Goal: Task Accomplishment & Management: Use online tool/utility

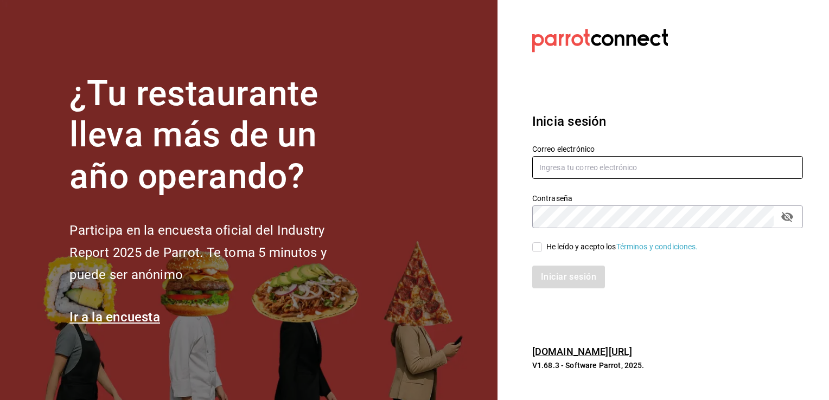
click at [615, 165] on input "text" at bounding box center [667, 167] width 271 height 23
type input "quetzakengarcia27@gmail.com"
click at [537, 246] on input "He leído y acepto los Términos y condiciones." at bounding box center [537, 248] width 10 height 10
checkbox input "true"
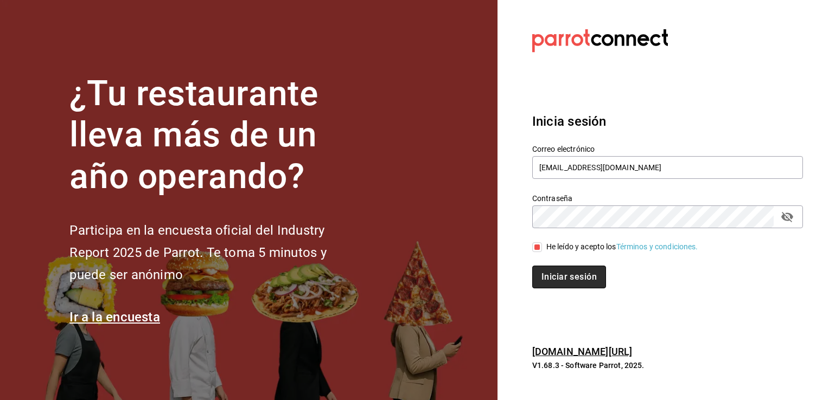
click at [577, 276] on button "Iniciar sesión" at bounding box center [569, 277] width 74 height 23
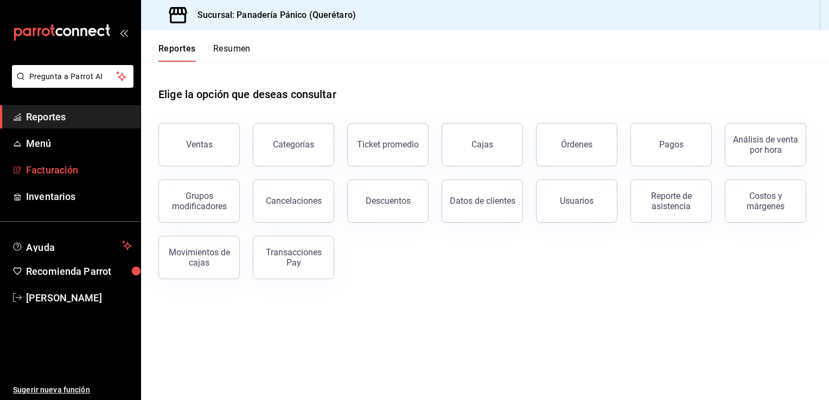
click at [43, 164] on span "Facturación" at bounding box center [79, 170] width 106 height 15
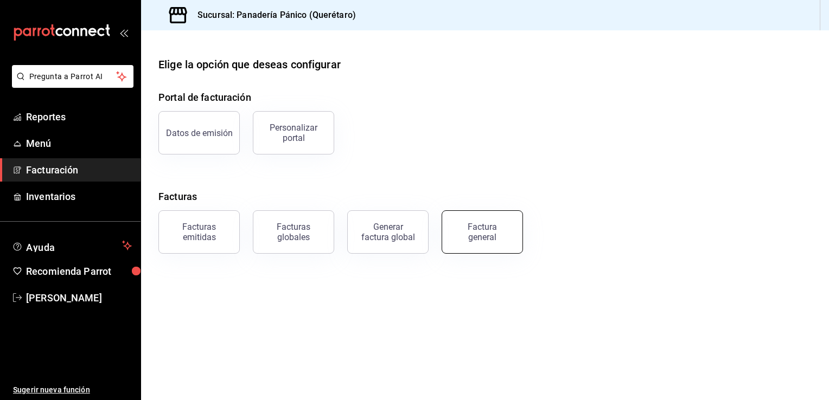
click at [479, 231] on div "Factura general" at bounding box center [482, 232] width 54 height 21
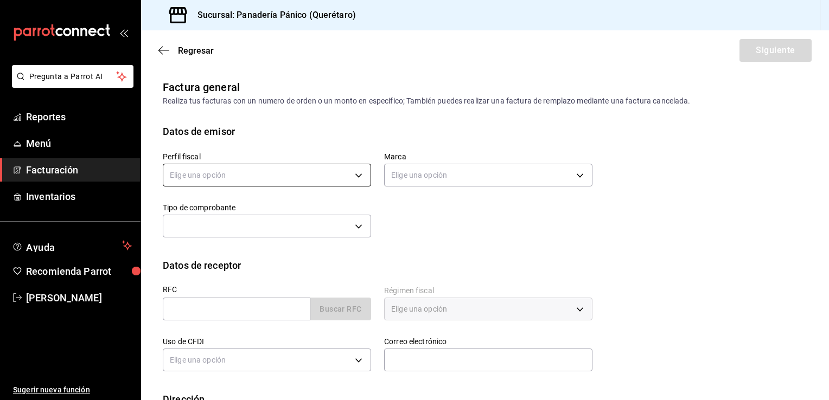
click at [340, 169] on body "Pregunta a Parrot AI Reportes Menú Facturación Inventarios Ayuda Recomienda Par…" at bounding box center [414, 200] width 829 height 400
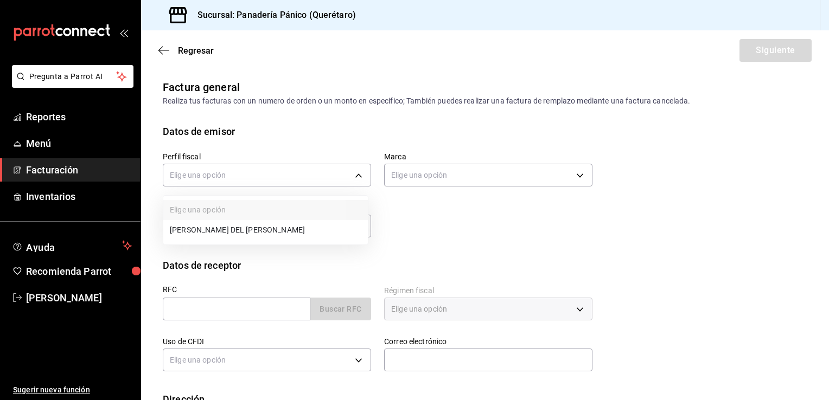
click at [268, 234] on li "[PERSON_NAME] DEL [PERSON_NAME]" at bounding box center [265, 230] width 205 height 20
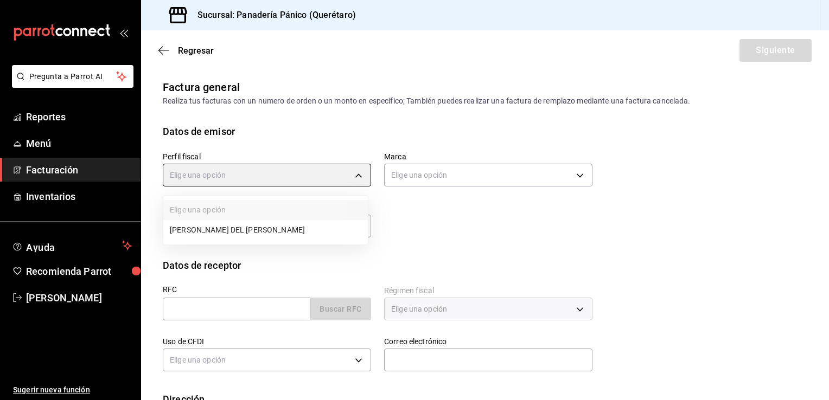
type input "0d4b2015-6fe4-494c-a5a9-1bbc0d3e2e28"
type input "3c04580e-60fd-498a-ab9f-4a8f3b5f012a"
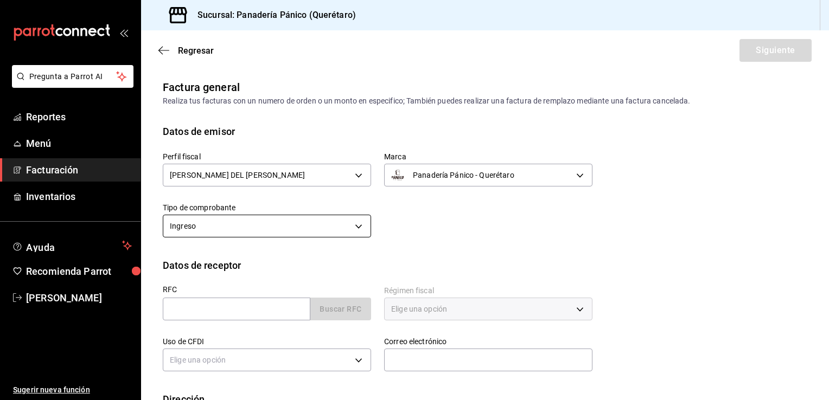
click at [254, 228] on body "Pregunta a Parrot AI Reportes Menú Facturación Inventarios Ayuda Recomienda Par…" at bounding box center [414, 200] width 829 height 400
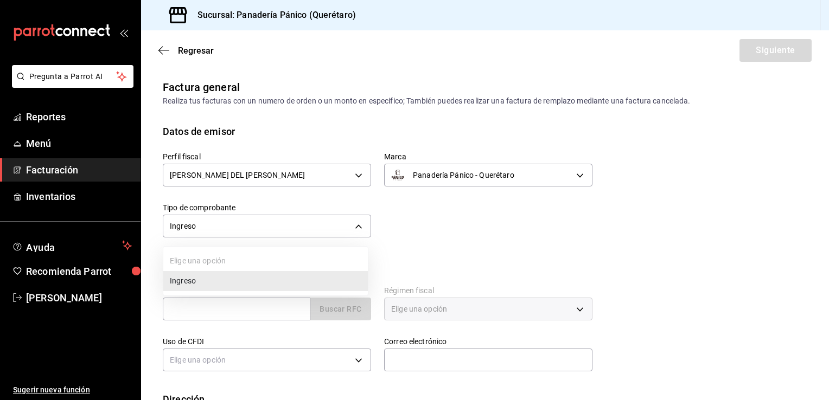
drag, startPoint x: 425, startPoint y: 222, endPoint x: 192, endPoint y: 307, distance: 248.2
click at [192, 307] on div at bounding box center [414, 200] width 829 height 400
click at [192, 307] on input "text" at bounding box center [237, 309] width 148 height 23
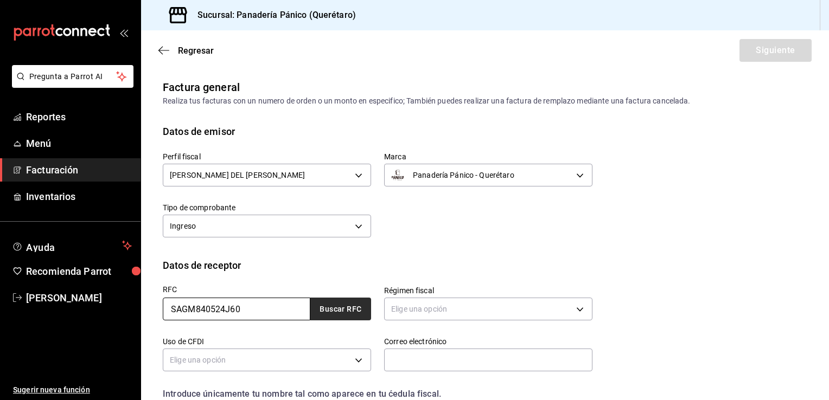
type input "SAGM840524J60"
click at [350, 308] on button "Buscar RFC" at bounding box center [340, 309] width 61 height 23
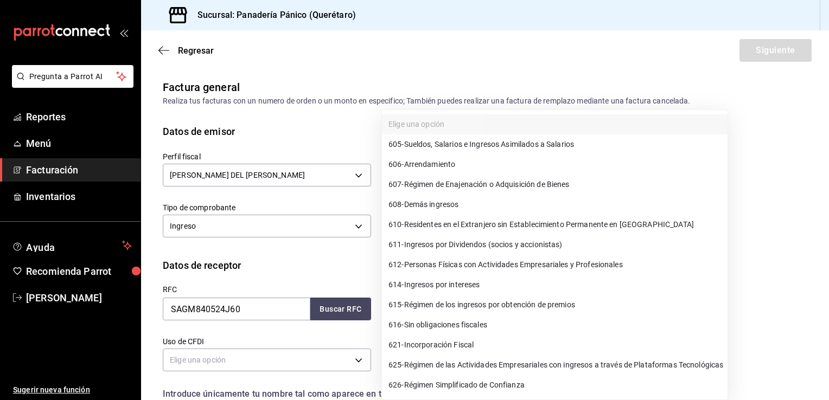
click at [427, 311] on body "Pregunta a Parrot AI Reportes Menú Facturación Inventarios Ayuda Recomienda Par…" at bounding box center [414, 200] width 829 height 400
click at [438, 264] on span "612 - Personas Físicas con Actividades Empresariales y Profesionales" at bounding box center [506, 264] width 234 height 11
type input "612"
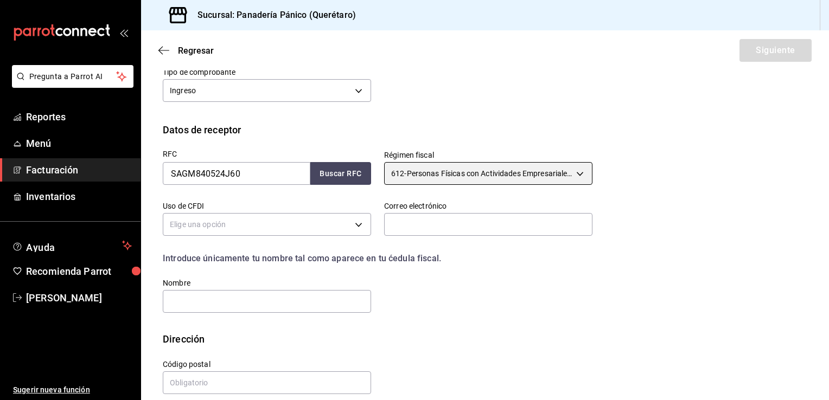
scroll to position [137, 0]
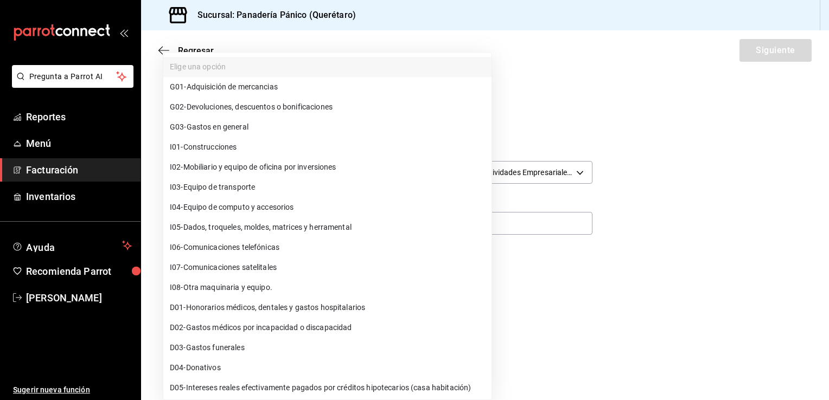
click at [275, 214] on body "Pregunta a Parrot AI Reportes Menú Facturación Inventarios Ayuda Recomienda Par…" at bounding box center [414, 200] width 829 height 400
click at [258, 125] on li "G03 - Gastos en general" at bounding box center [327, 127] width 328 height 20
type input "G03"
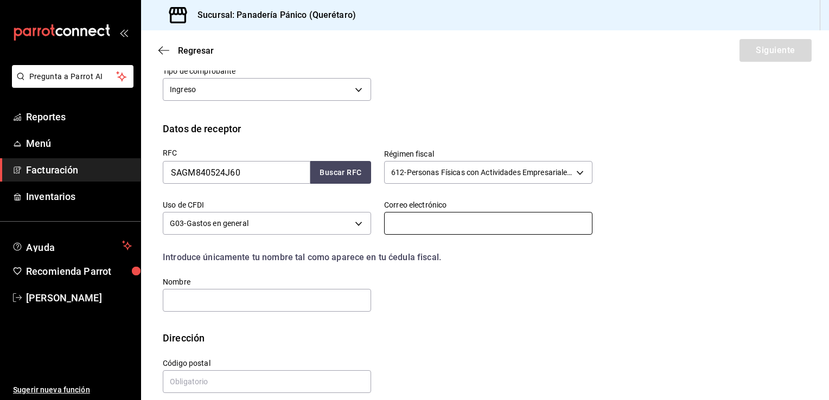
click at [432, 224] on input "text" at bounding box center [488, 223] width 208 height 23
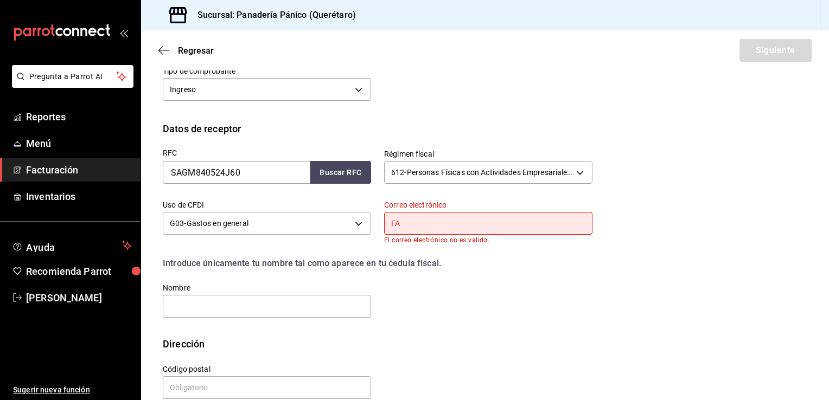
type input "F"
type input "facturacionbreton@"
click at [281, 310] on input "text" at bounding box center [267, 306] width 208 height 23
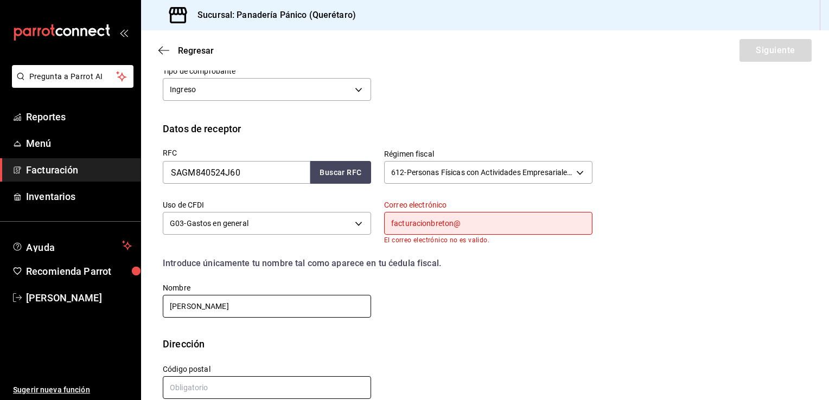
type input "[PERSON_NAME]"
click at [235, 385] on input "text" at bounding box center [267, 388] width 208 height 23
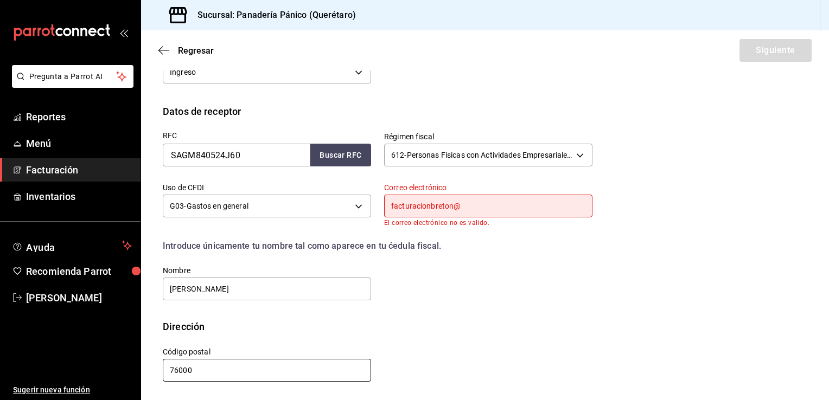
type input "76000"
click at [500, 211] on input "facturacionbreton@" at bounding box center [488, 206] width 208 height 23
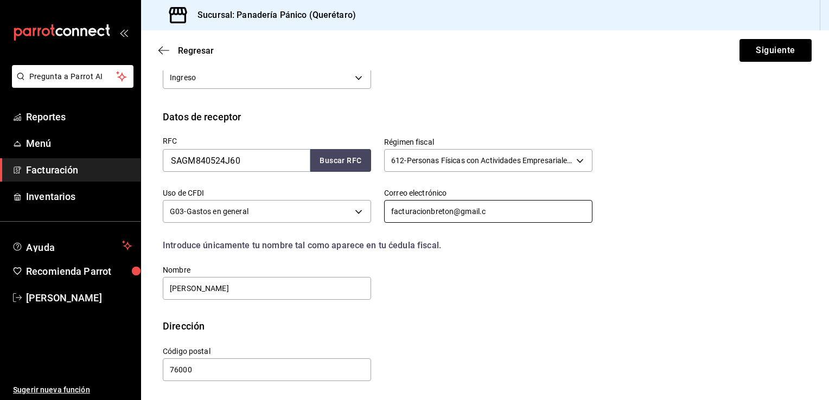
scroll to position [148, 0]
type input "[EMAIL_ADDRESS][DOMAIN_NAME]"
click at [757, 50] on button "Siguiente" at bounding box center [776, 50] width 72 height 23
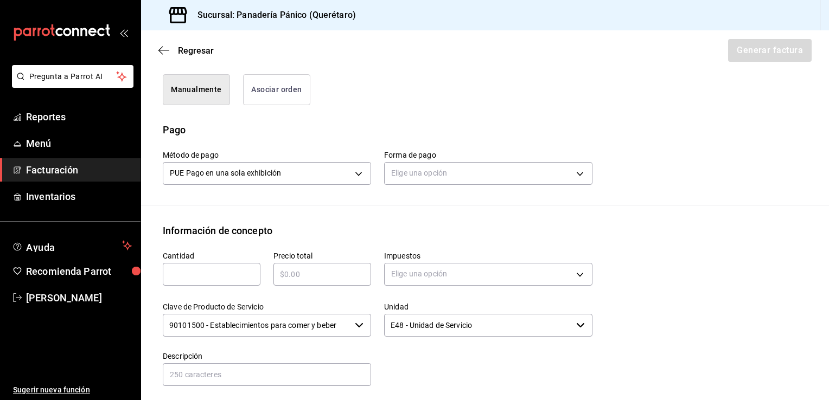
scroll to position [284, 0]
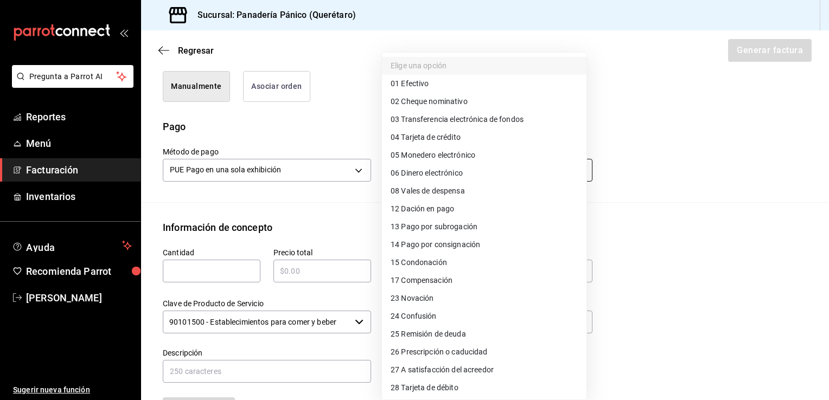
click at [425, 172] on body "Pregunta a Parrot AI Reportes Menú Facturación Inventarios Ayuda Recomienda Par…" at bounding box center [414, 200] width 829 height 400
click at [448, 118] on span "03 Transferencia electrónica de fondos" at bounding box center [457, 119] width 133 height 11
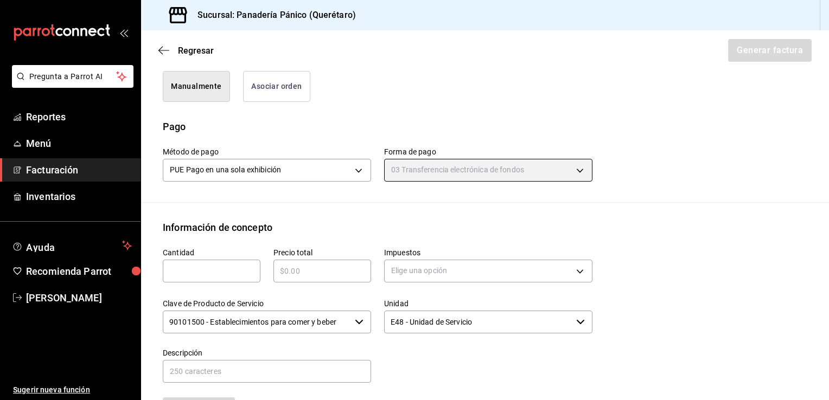
type input "03"
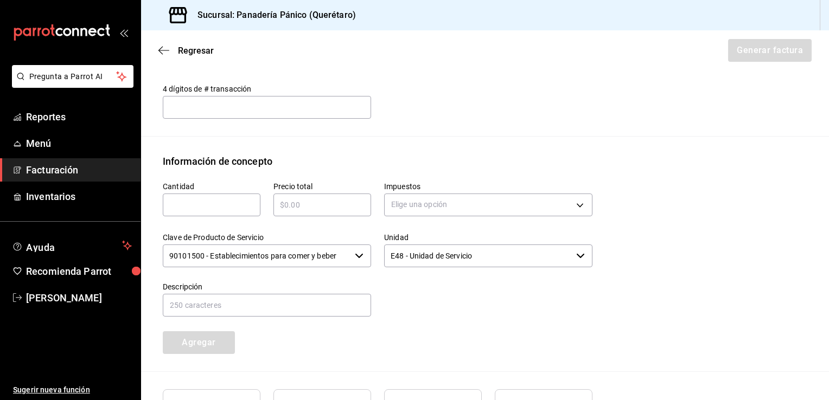
scroll to position [399, 0]
click at [228, 211] on input "text" at bounding box center [212, 204] width 98 height 13
type input "1"
click at [302, 211] on input "text" at bounding box center [322, 204] width 98 height 13
type input "$3666.9"
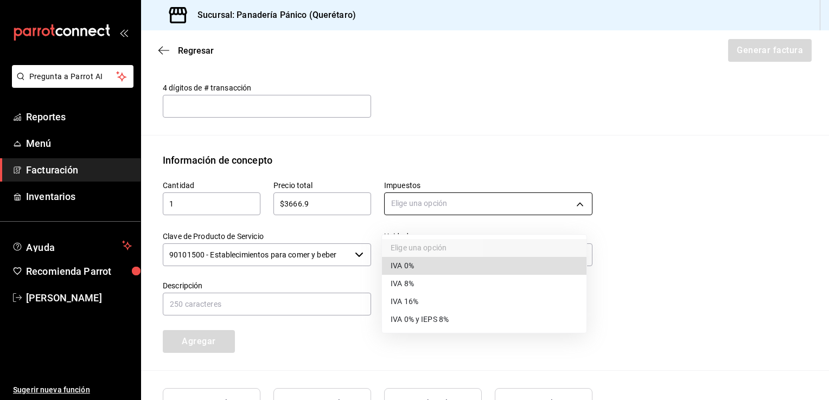
click at [441, 211] on body "Pregunta a Parrot AI Reportes Menú Facturación Inventarios Ayuda Recomienda Par…" at bounding box center [414, 200] width 829 height 400
click at [417, 260] on li "IVA 0%" at bounding box center [484, 266] width 205 height 18
type input "IVA_0"
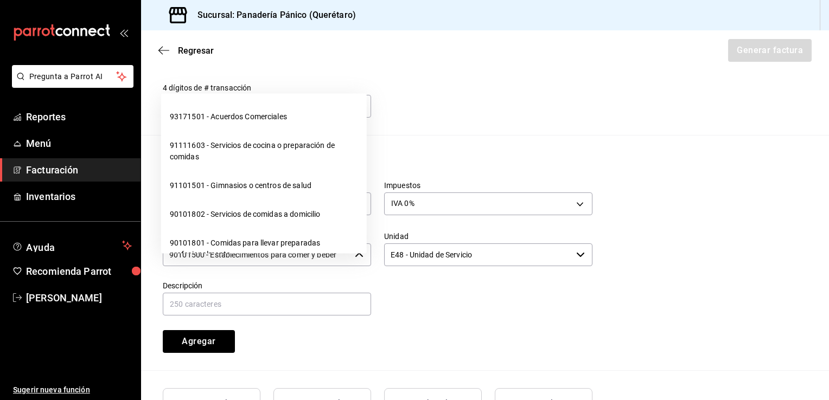
click at [341, 266] on input "90101500 - Establecimientos para comer y beber" at bounding box center [257, 255] width 188 height 23
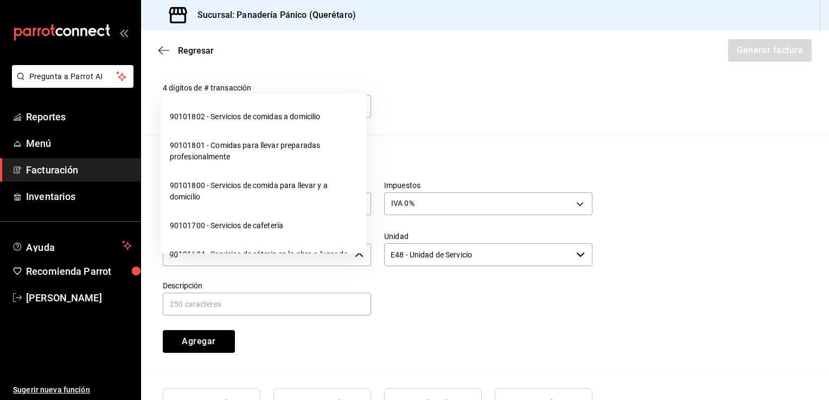
type input "9"
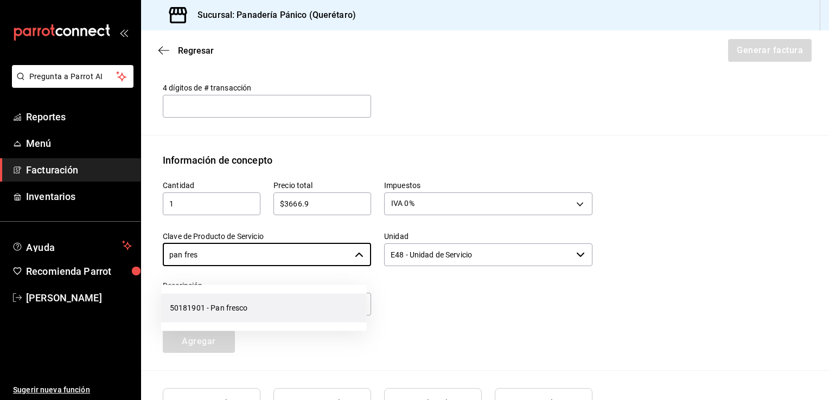
click at [303, 311] on li "50181901 - Pan fresco" at bounding box center [264, 308] width 206 height 29
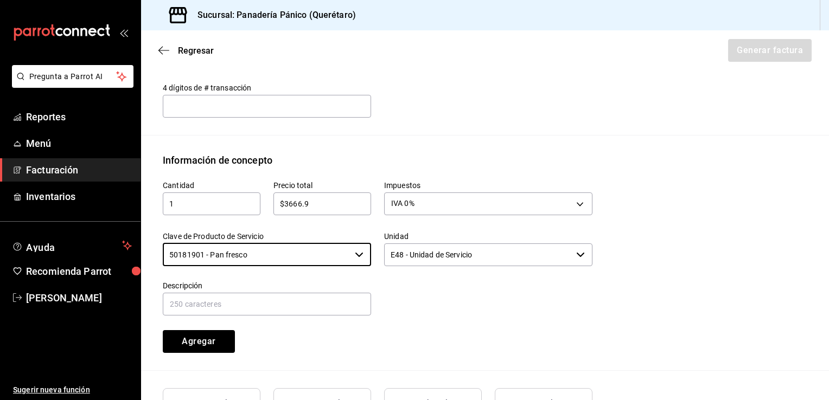
type input "50181901 - Pan fresco"
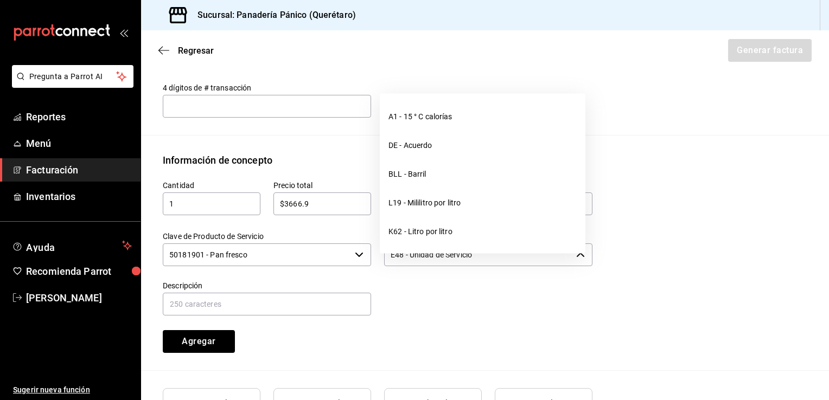
click at [488, 266] on input "E48 - Unidad de Servicio" at bounding box center [478, 255] width 188 height 23
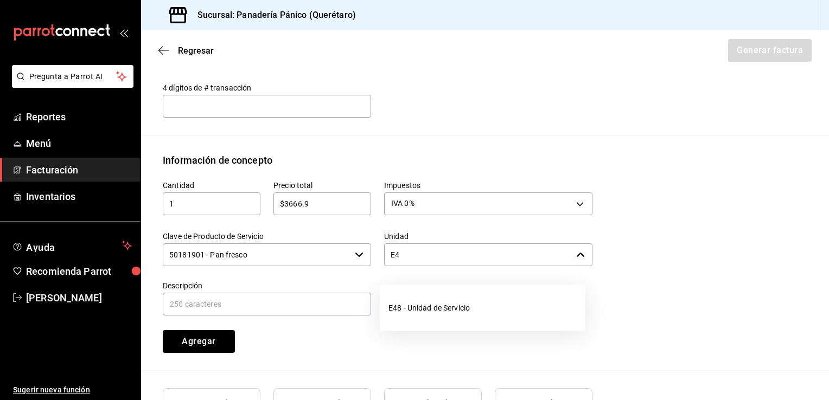
type input "E"
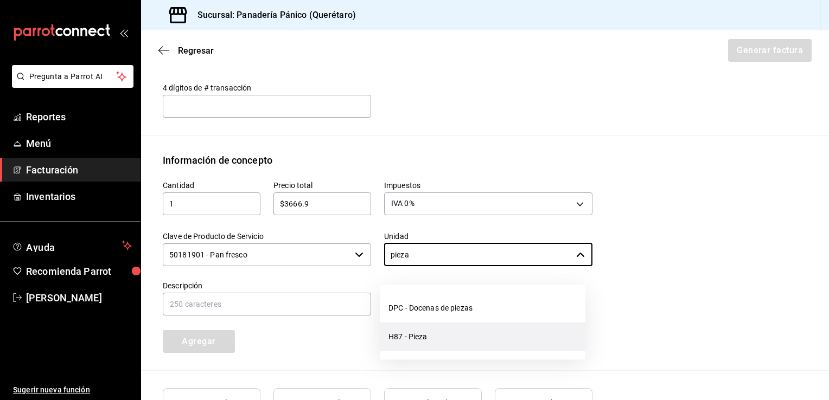
click at [434, 349] on li "H87 - Pieza" at bounding box center [483, 337] width 206 height 29
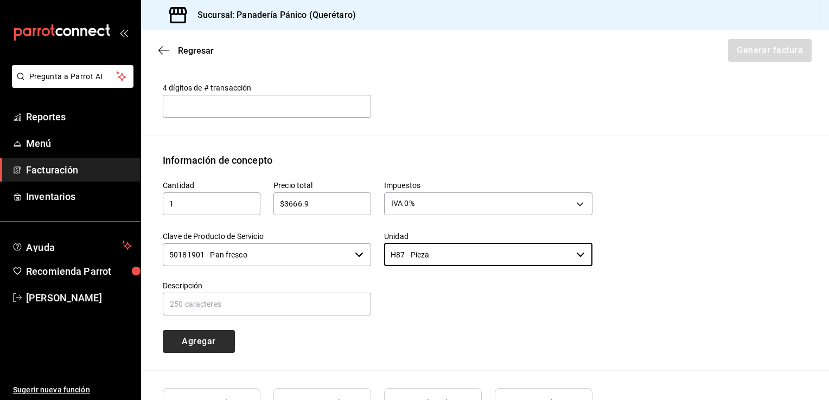
type input "H87 - Pieza"
click at [211, 353] on button "Agregar" at bounding box center [199, 341] width 72 height 23
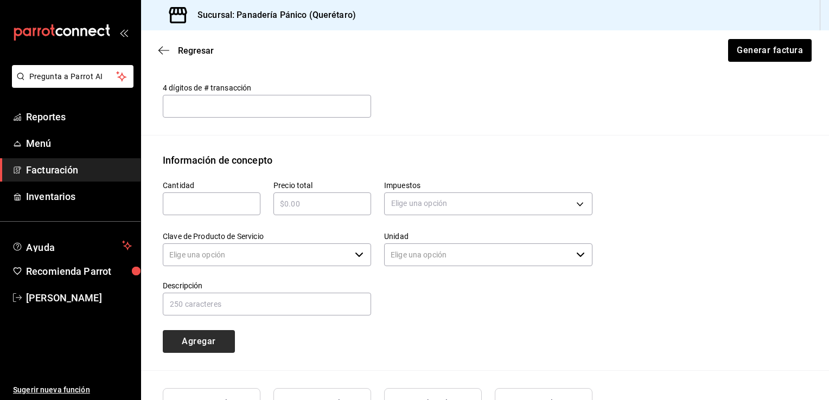
type input "90101500 - Establecimientos para comer y beber"
type input "E48 - Unidad de Servicio"
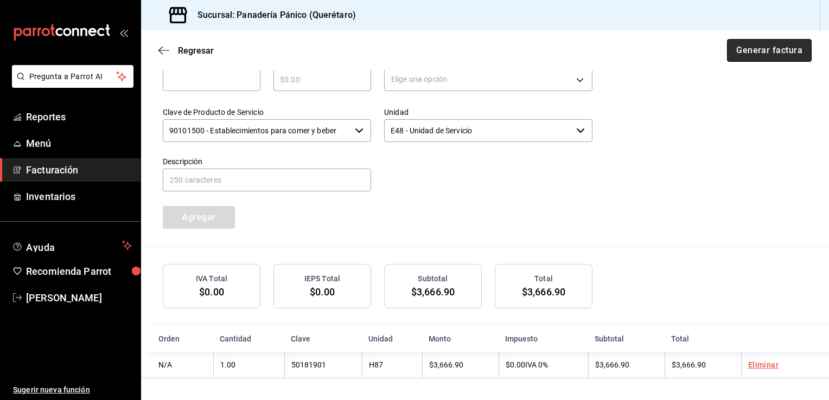
click at [740, 54] on button "Generar factura" at bounding box center [769, 50] width 85 height 23
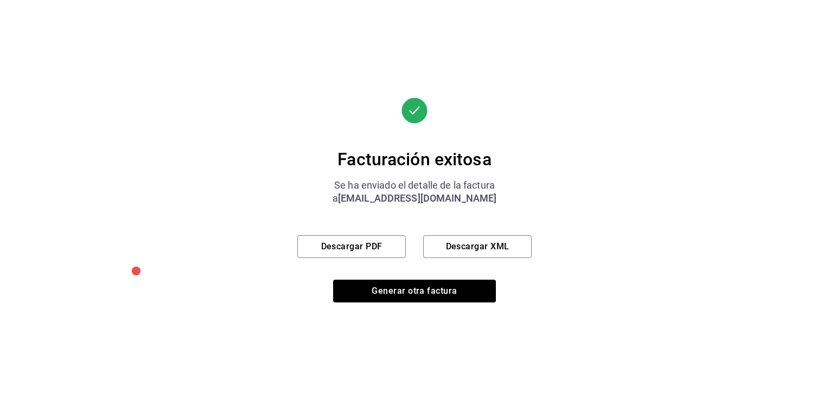
click at [740, 54] on div "Facturación exitosa Se ha enviado el detalle de la factura a [EMAIL_ADDRESS][DO…" at bounding box center [414, 200] width 829 height 400
click at [368, 292] on button "Generar otra factura" at bounding box center [414, 291] width 163 height 23
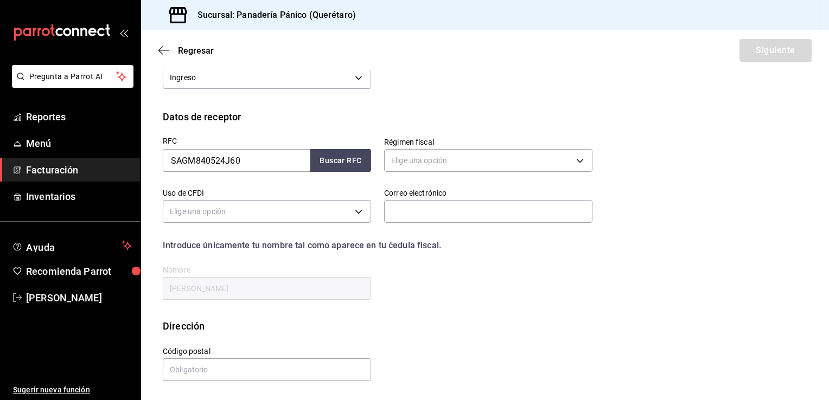
scroll to position [73, 0]
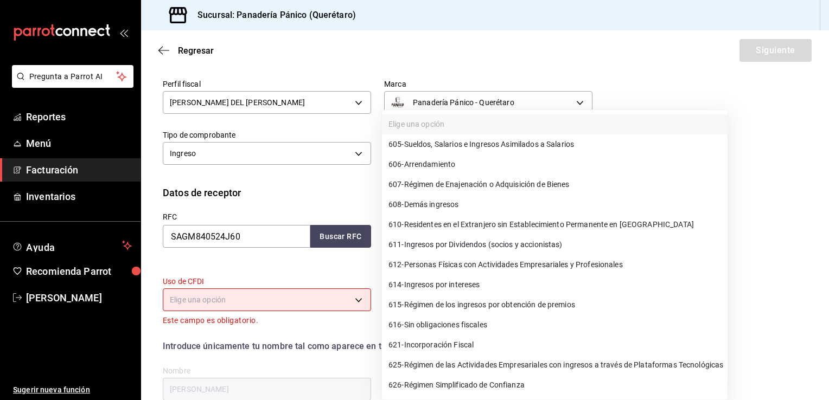
click at [469, 240] on body "Pregunta a Parrot AI Reportes Menú Facturación Inventarios Ayuda Recomienda Par…" at bounding box center [414, 200] width 829 height 400
click at [445, 118] on ul "Elige una opción 605 - Sueldos, Salarios e Ingresos Asimilados a Salarios 606 -…" at bounding box center [555, 255] width 346 height 290
click at [445, 120] on ul "Elige una opción 605 - Sueldos, Salarios e Ingresos Asimilados a Salarios 606 -…" at bounding box center [555, 255] width 346 height 290
click at [478, 268] on span "612 - Personas Físicas con Actividades Empresariales y Profesionales" at bounding box center [506, 264] width 234 height 11
type input "612"
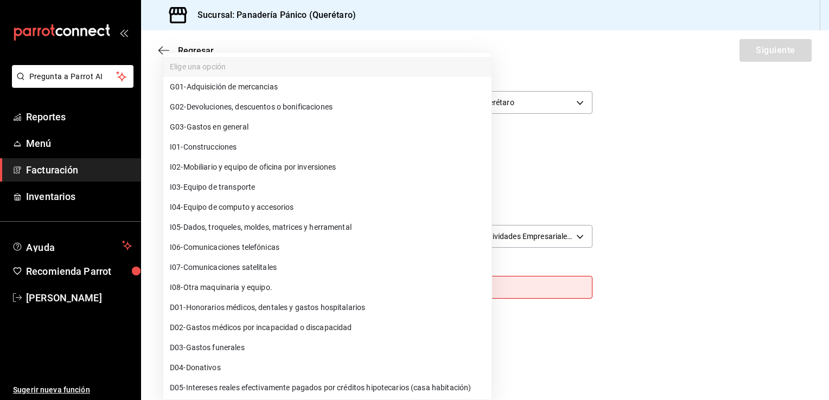
click at [315, 281] on body "Pregunta a Parrot AI Reportes Menú Facturación Inventarios Ayuda Recomienda Par…" at bounding box center [414, 200] width 829 height 400
click at [228, 128] on span "G03 - Gastos en general" at bounding box center [209, 127] width 79 height 11
type input "G03"
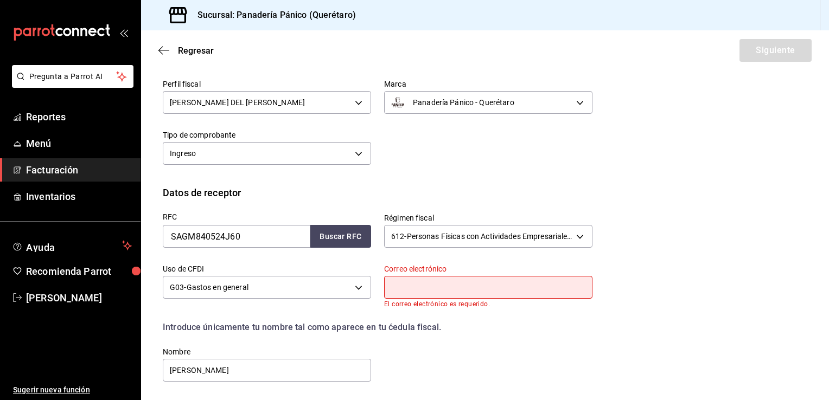
click at [425, 283] on input "text" at bounding box center [488, 287] width 208 height 23
type input "[EMAIL_ADDRESS][DOMAIN_NAME]"
type input "76000"
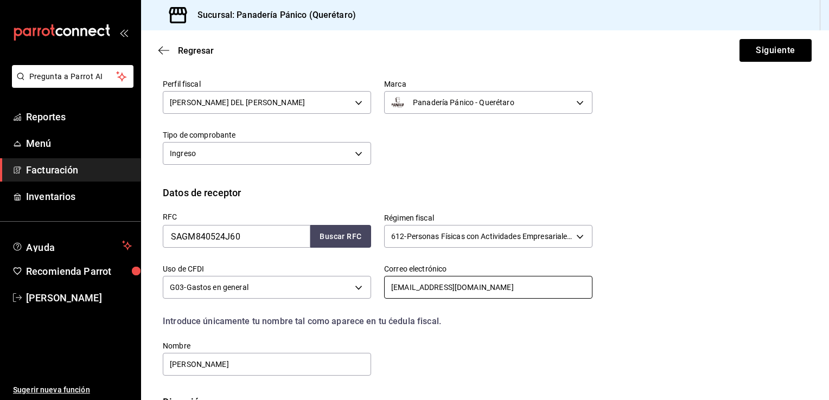
scroll to position [148, 0]
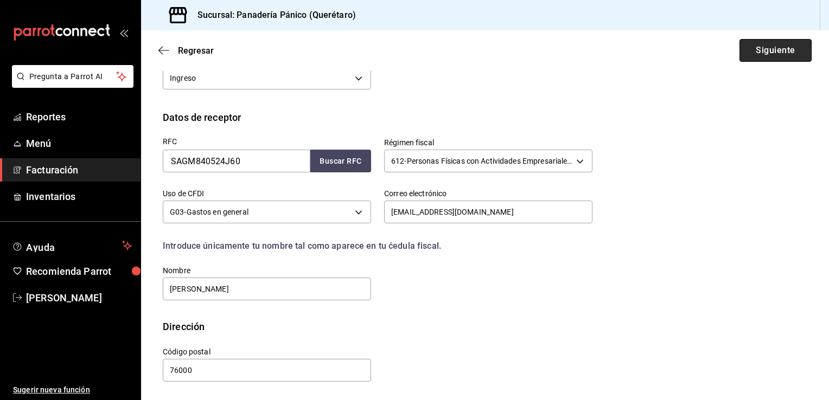
click at [749, 49] on button "Siguiente" at bounding box center [776, 50] width 72 height 23
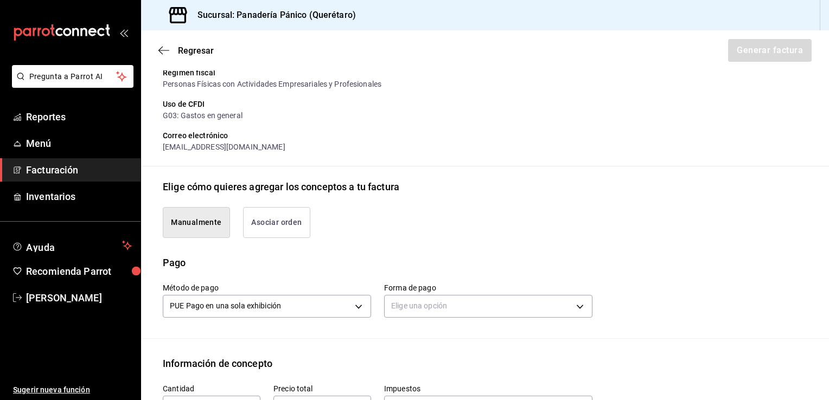
type input "90101500 - Establecimientos para comer y beber"
type input "E48 - Unidad de Servicio"
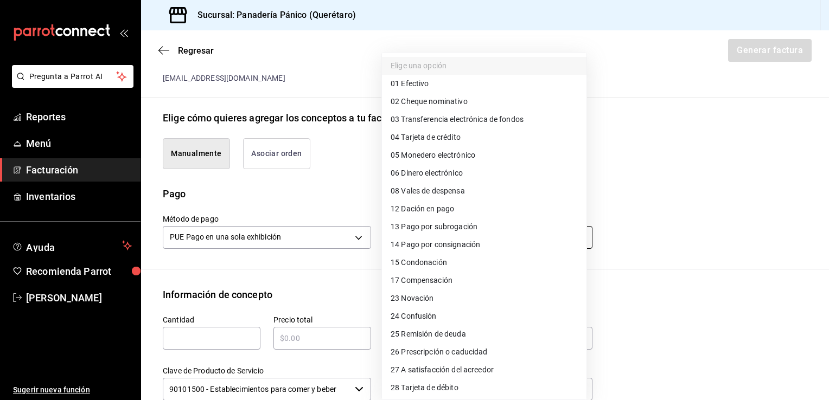
click at [406, 254] on body "Pregunta a Parrot AI Reportes Menú Facturación Inventarios Ayuda Recomienda Par…" at bounding box center [414, 200] width 829 height 400
click at [439, 119] on span "03 Transferencia electrónica de fondos" at bounding box center [457, 119] width 133 height 11
type input "03"
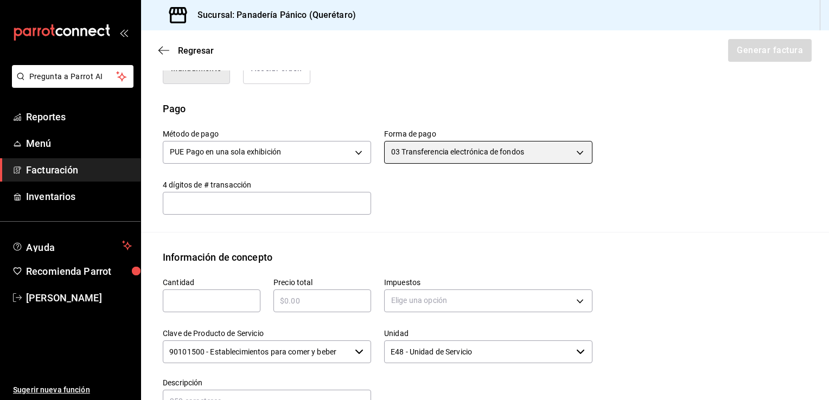
scroll to position [303, 0]
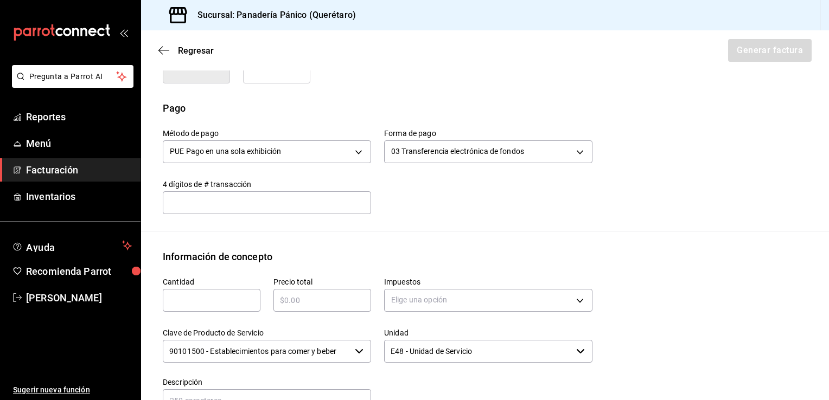
click at [212, 307] on input "text" at bounding box center [212, 300] width 98 height 13
type input "1"
click at [310, 307] on input "text" at bounding box center [322, 300] width 98 height 13
type input "$3651.52"
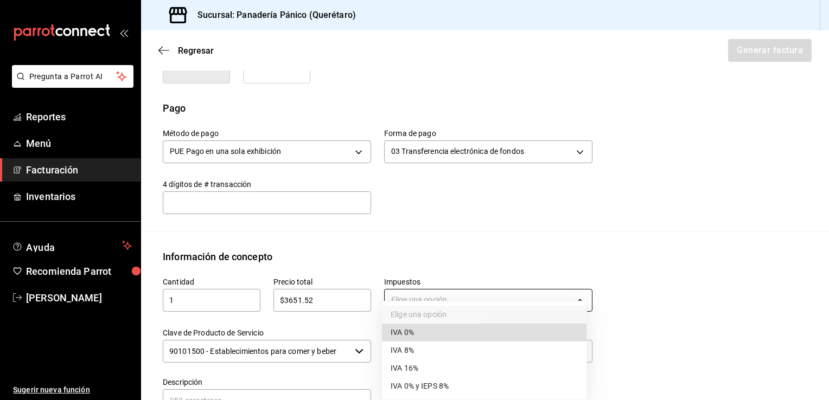
click at [474, 303] on body "Pregunta a Parrot AI Reportes Menú Facturación Inventarios Ayuda Recomienda Par…" at bounding box center [414, 200] width 829 height 400
click at [441, 330] on li "IVA 0%" at bounding box center [484, 333] width 205 height 18
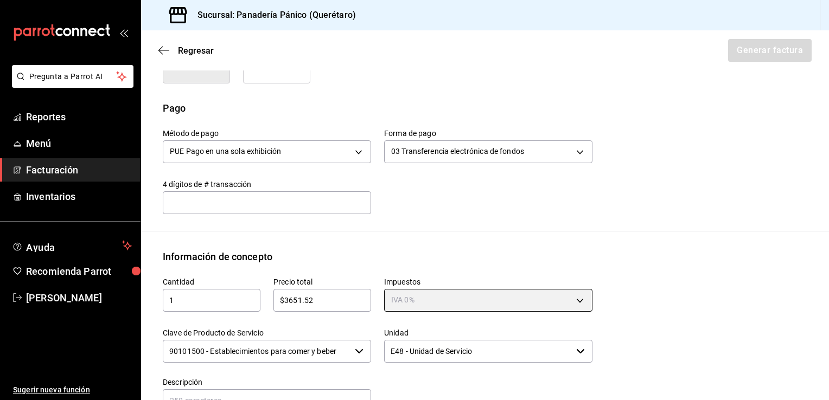
type input "IVA_0"
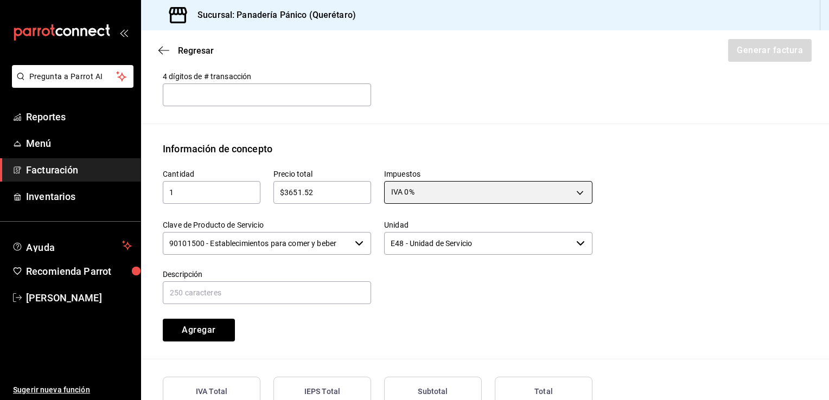
scroll to position [415, 0]
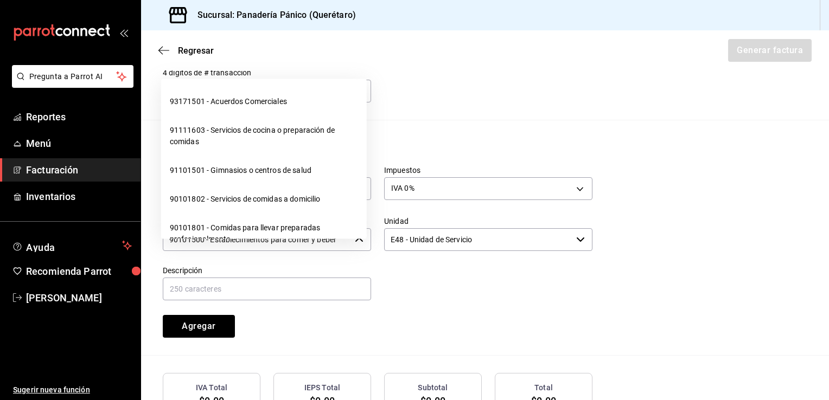
click at [342, 251] on input "90101500 - Establecimientos para comer y beber" at bounding box center [257, 239] width 188 height 23
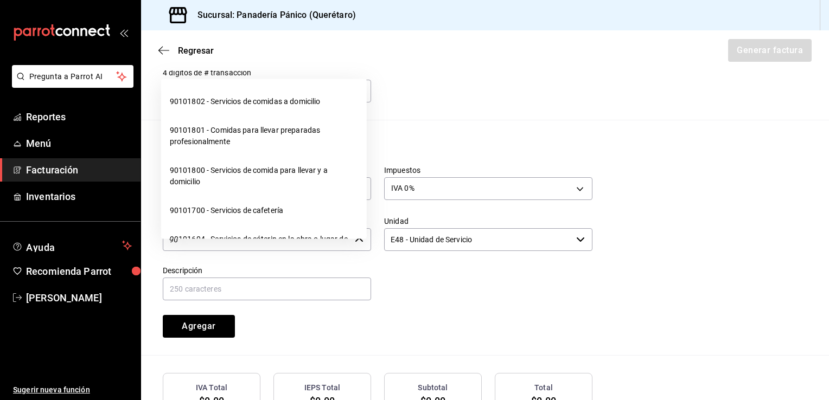
type input "9"
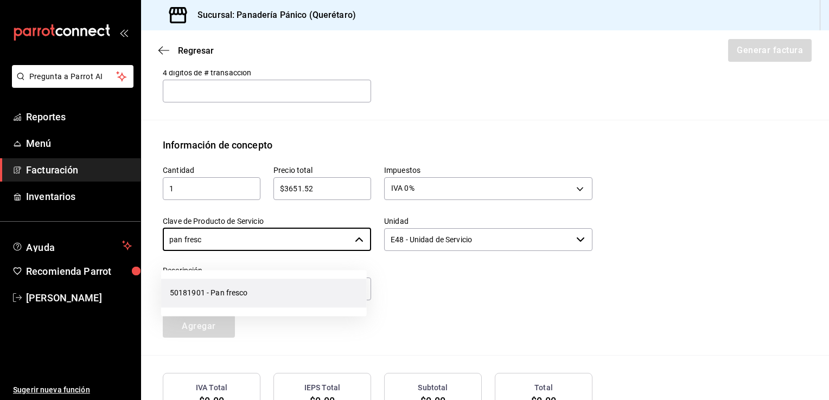
click at [267, 298] on li "50181901 - Pan fresco" at bounding box center [264, 293] width 206 height 29
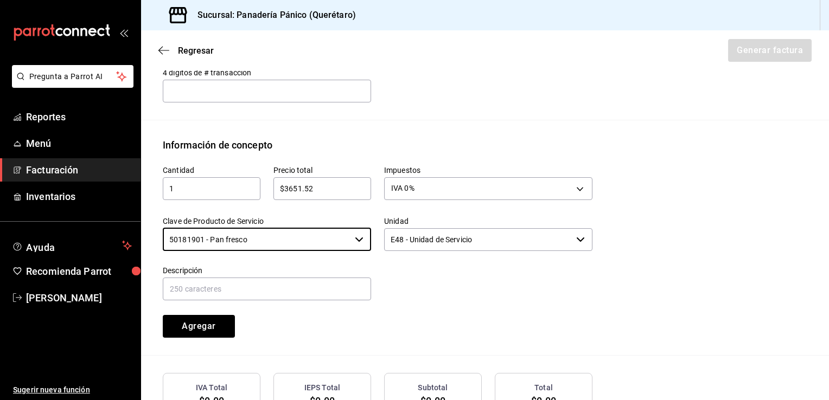
type input "50181901 - Pan fresco"
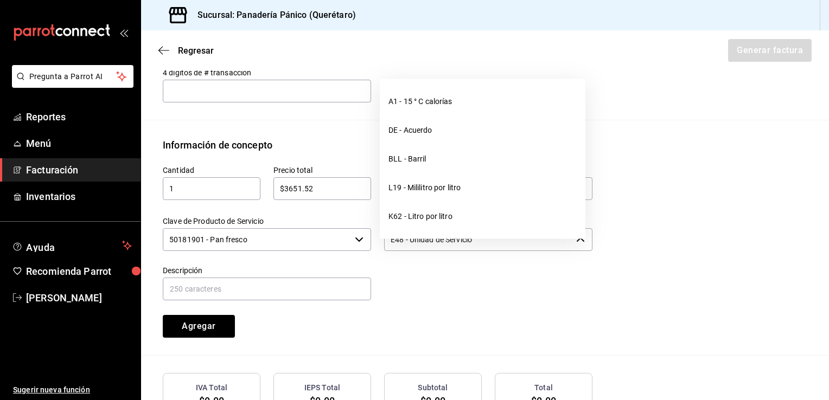
click at [517, 249] on input "E48 - Unidad de Servicio" at bounding box center [478, 239] width 188 height 23
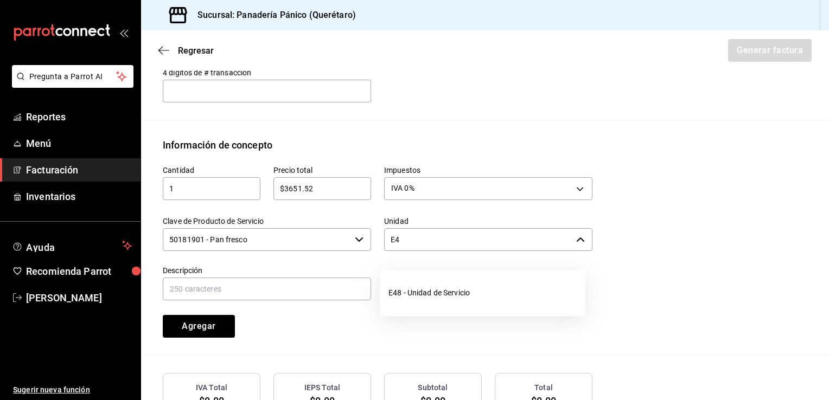
type input "E"
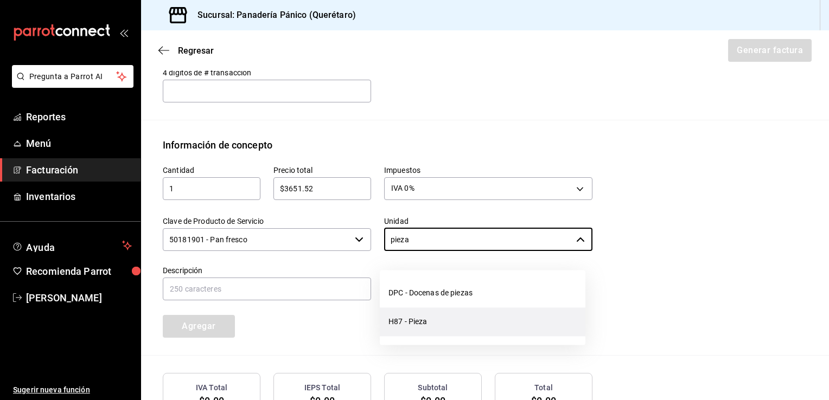
click at [447, 328] on li "H87 - Pieza" at bounding box center [483, 322] width 206 height 29
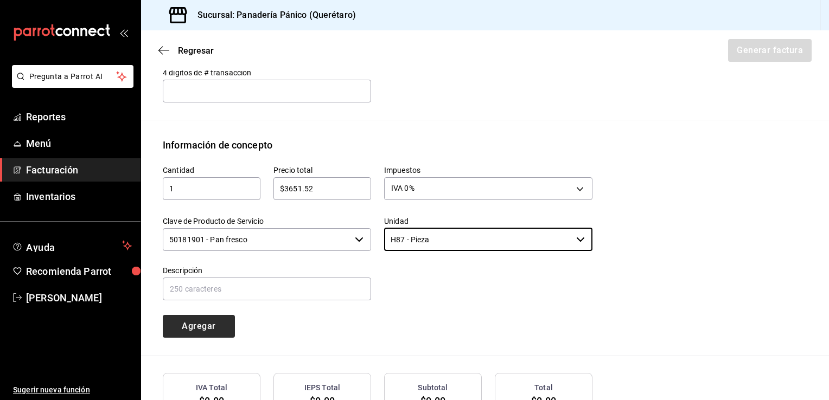
type input "H87 - Pieza"
click at [208, 338] on button "Agregar" at bounding box center [199, 326] width 72 height 23
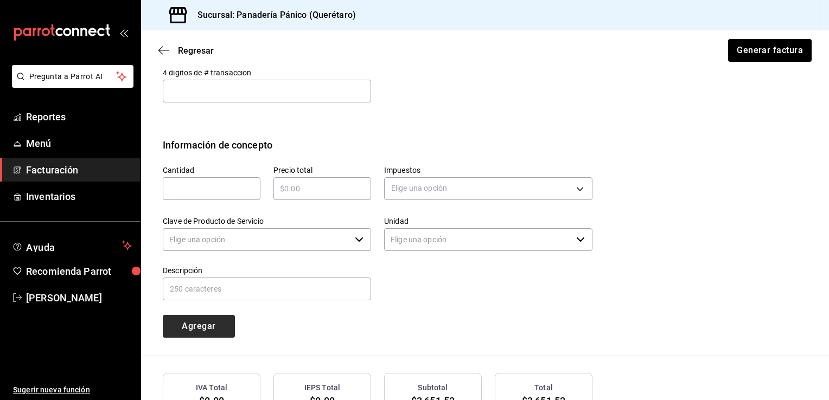
type input "90101500 - Establecimientos para comer y beber"
type input "E48 - Unidad de Servicio"
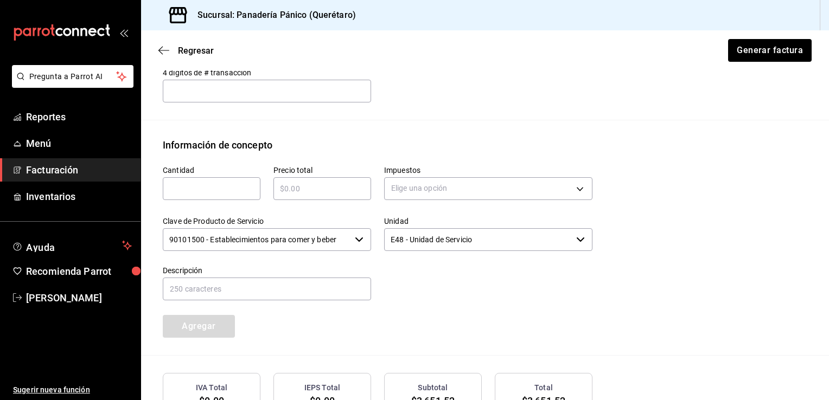
scroll to position [534, 0]
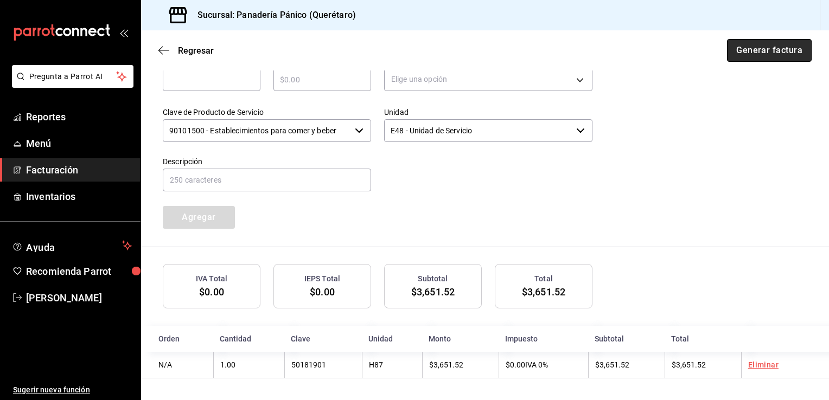
click at [753, 39] on button "Generar factura" at bounding box center [769, 50] width 85 height 23
